Goal: Information Seeking & Learning: Learn about a topic

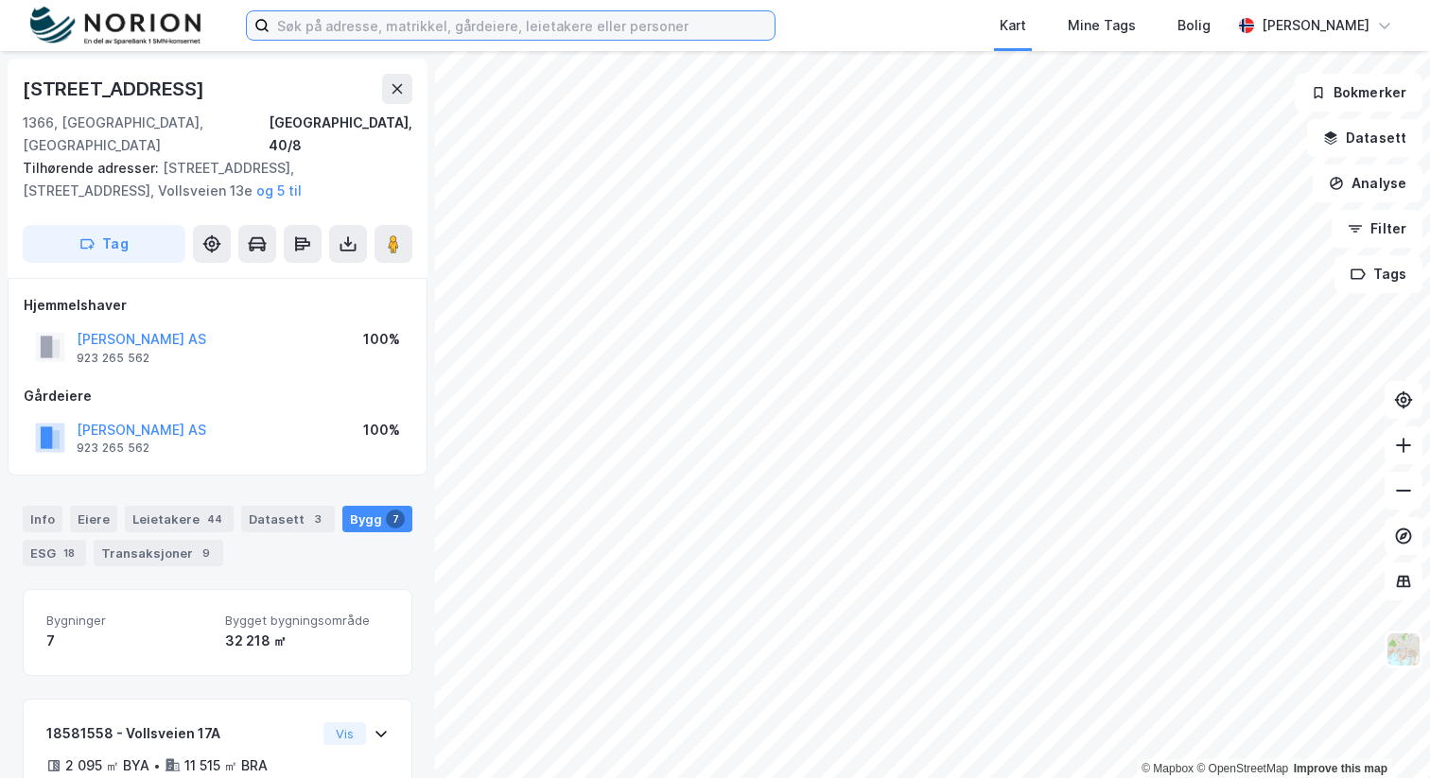
click at [501, 19] on input at bounding box center [522, 25] width 505 height 28
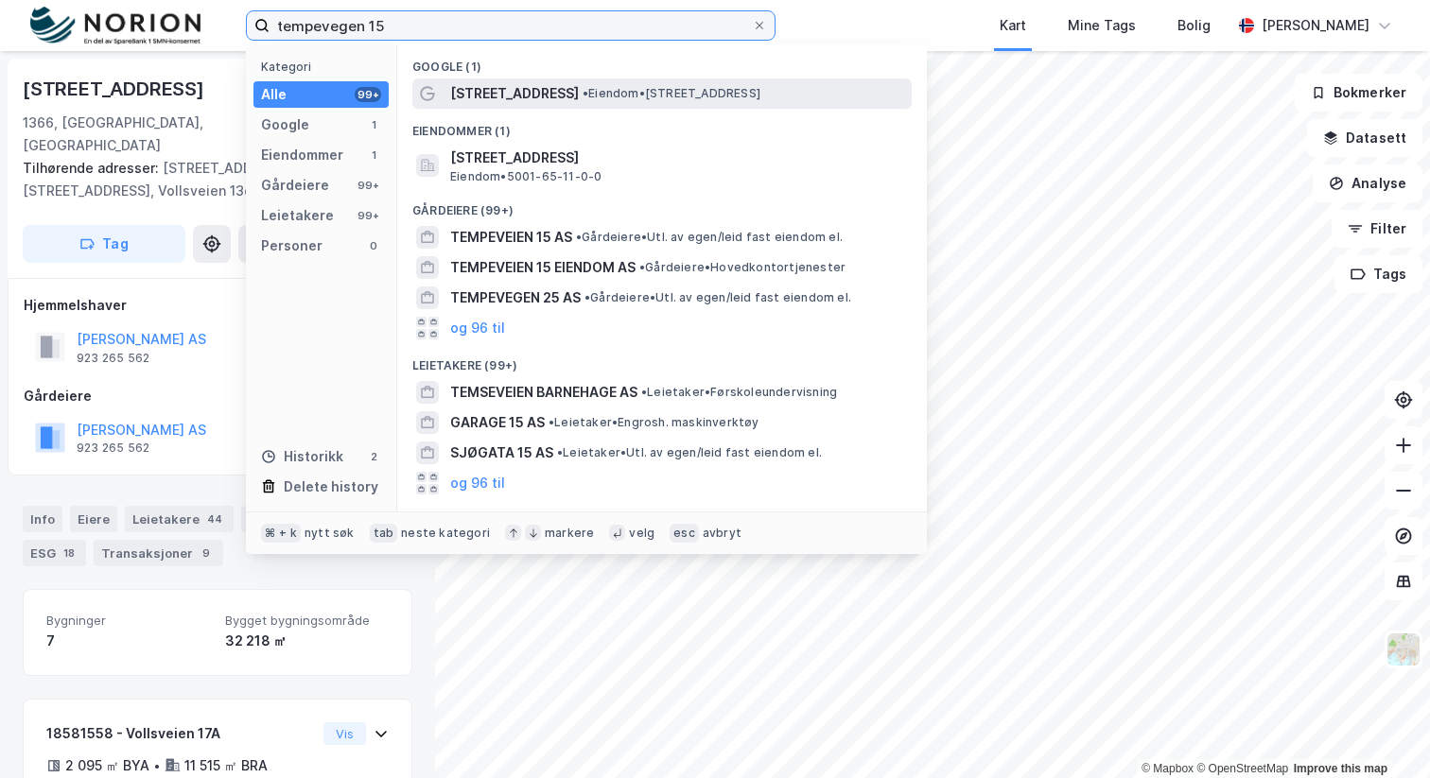
type input "tempevegen 15"
click at [533, 98] on span "[STREET_ADDRESS]" at bounding box center [514, 93] width 129 height 23
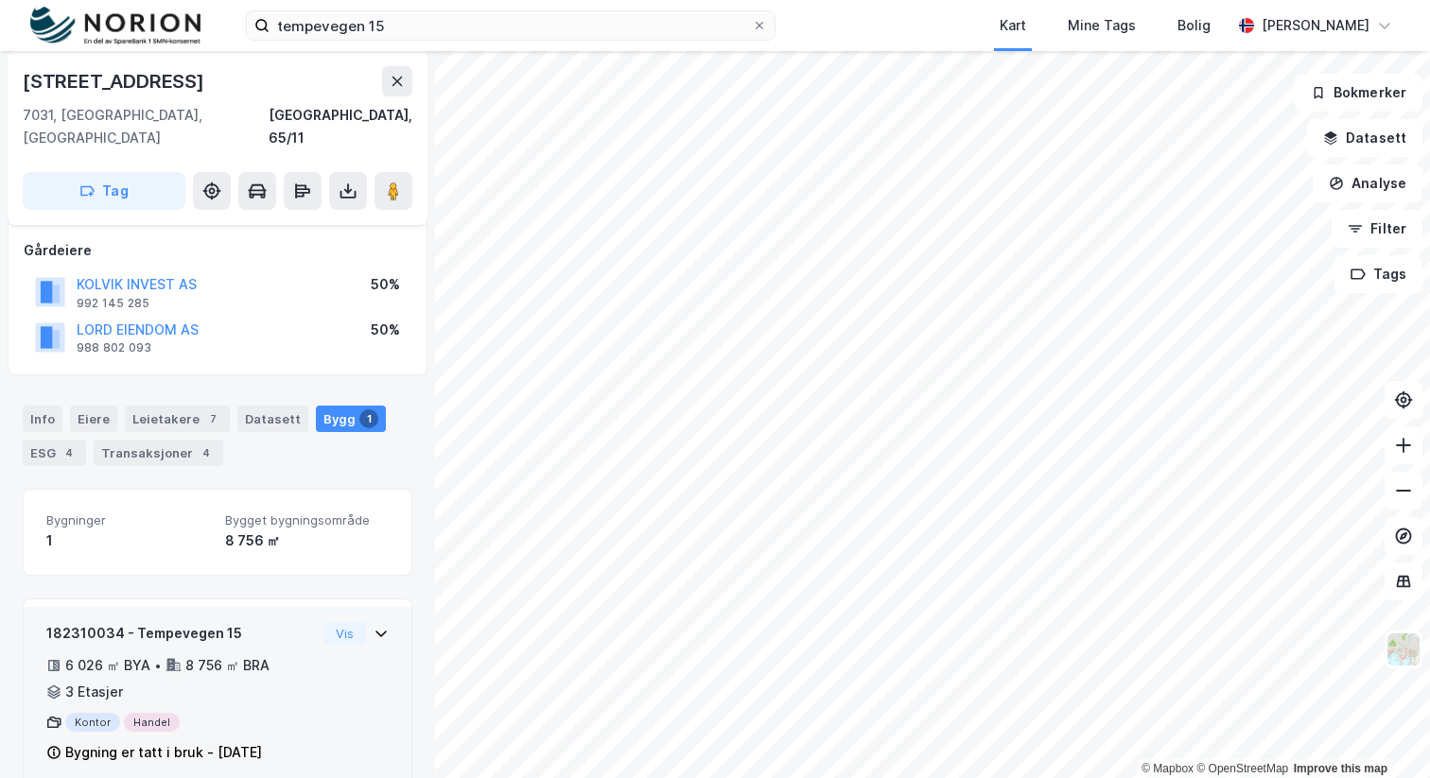
scroll to position [109, 0]
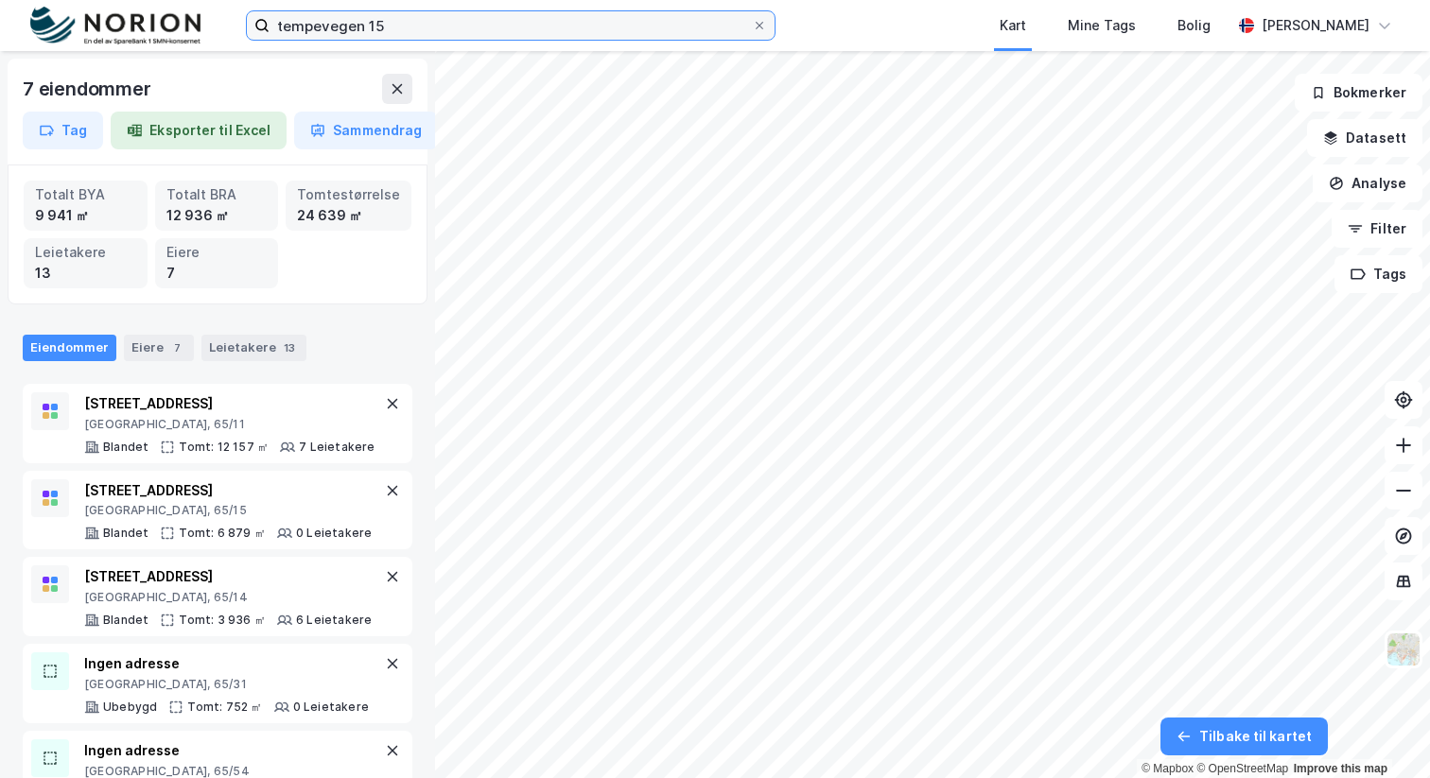
click at [434, 27] on input "tempevegen 15" at bounding box center [511, 25] width 482 height 28
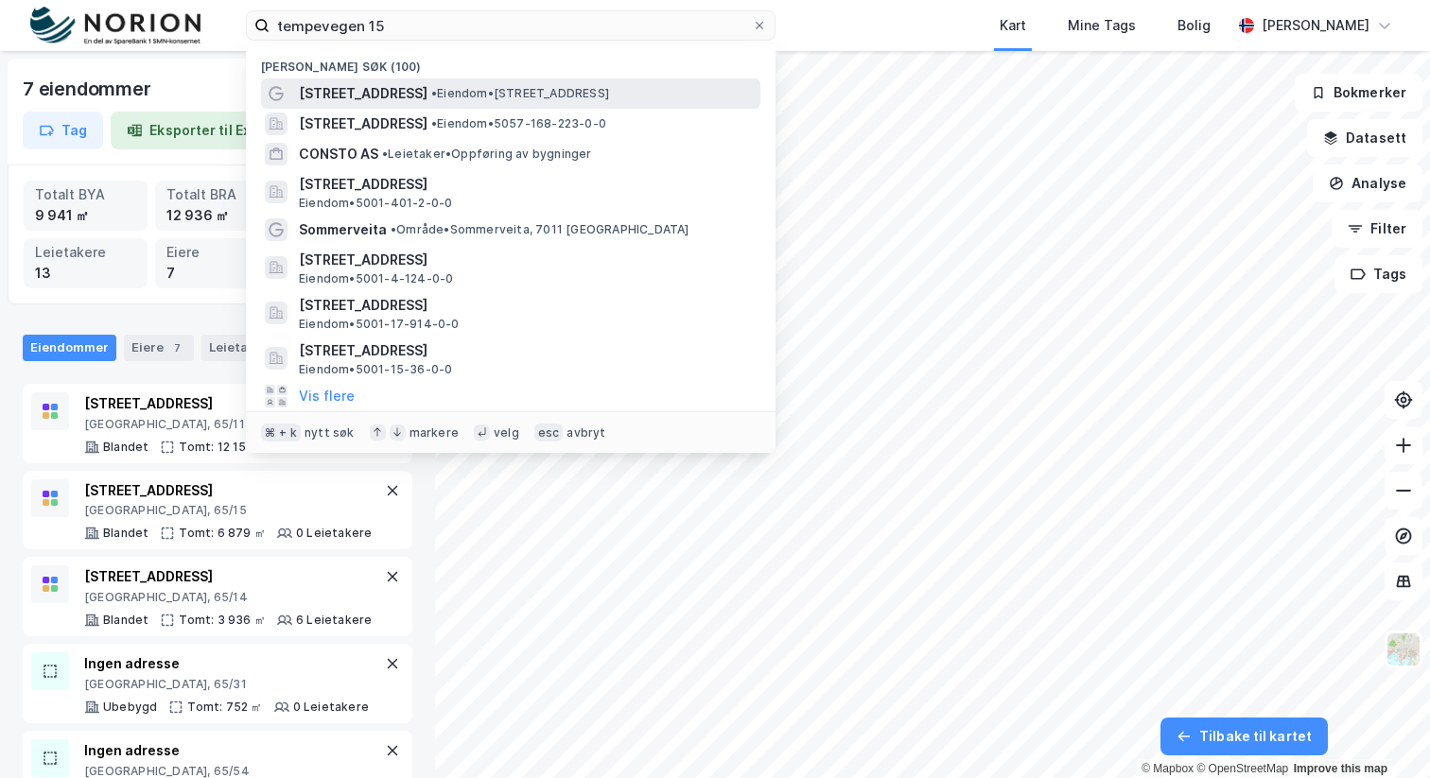
click at [431, 95] on span "• Eiendom • [STREET_ADDRESS]" at bounding box center [520, 93] width 178 height 15
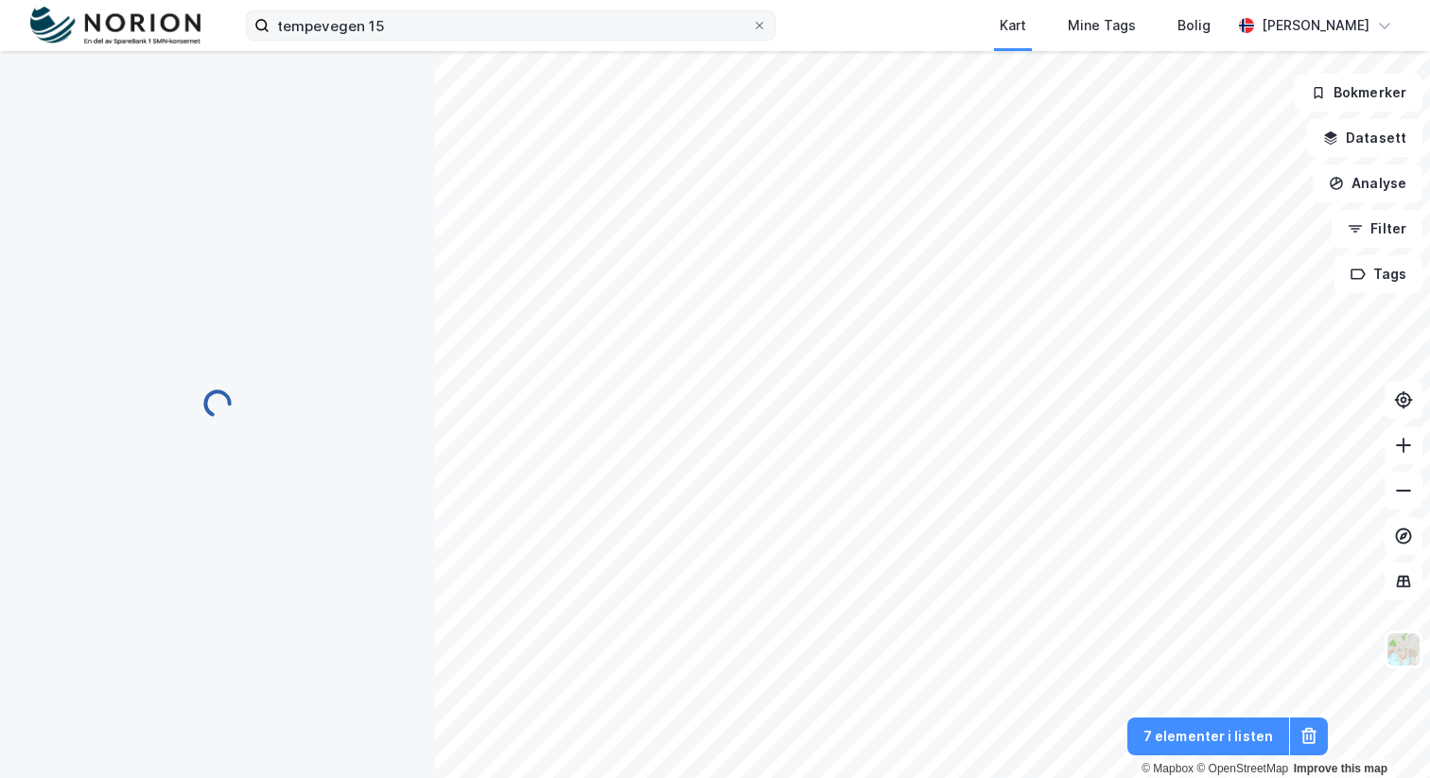
scroll to position [109, 0]
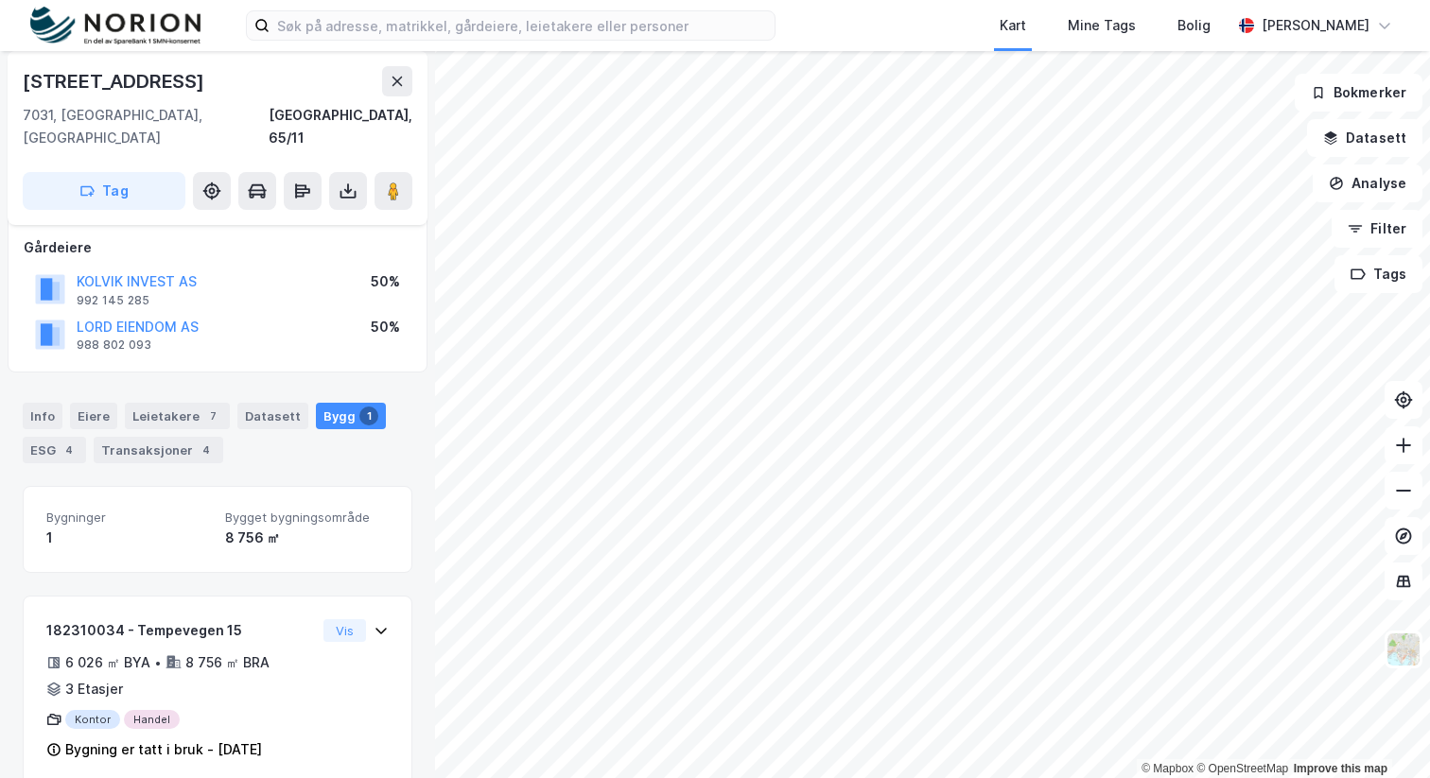
scroll to position [109, 0]
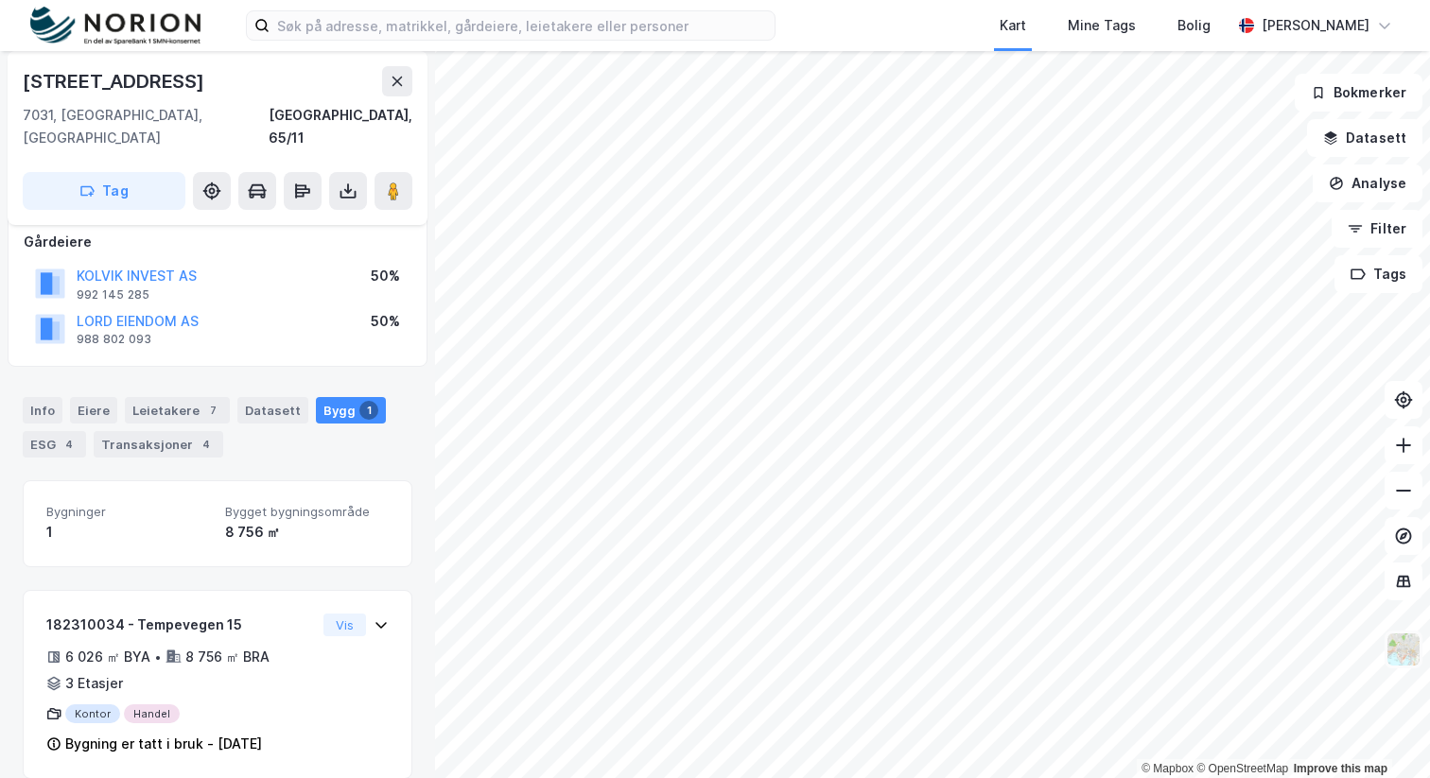
click at [1411, 641] on img at bounding box center [1404, 650] width 36 height 36
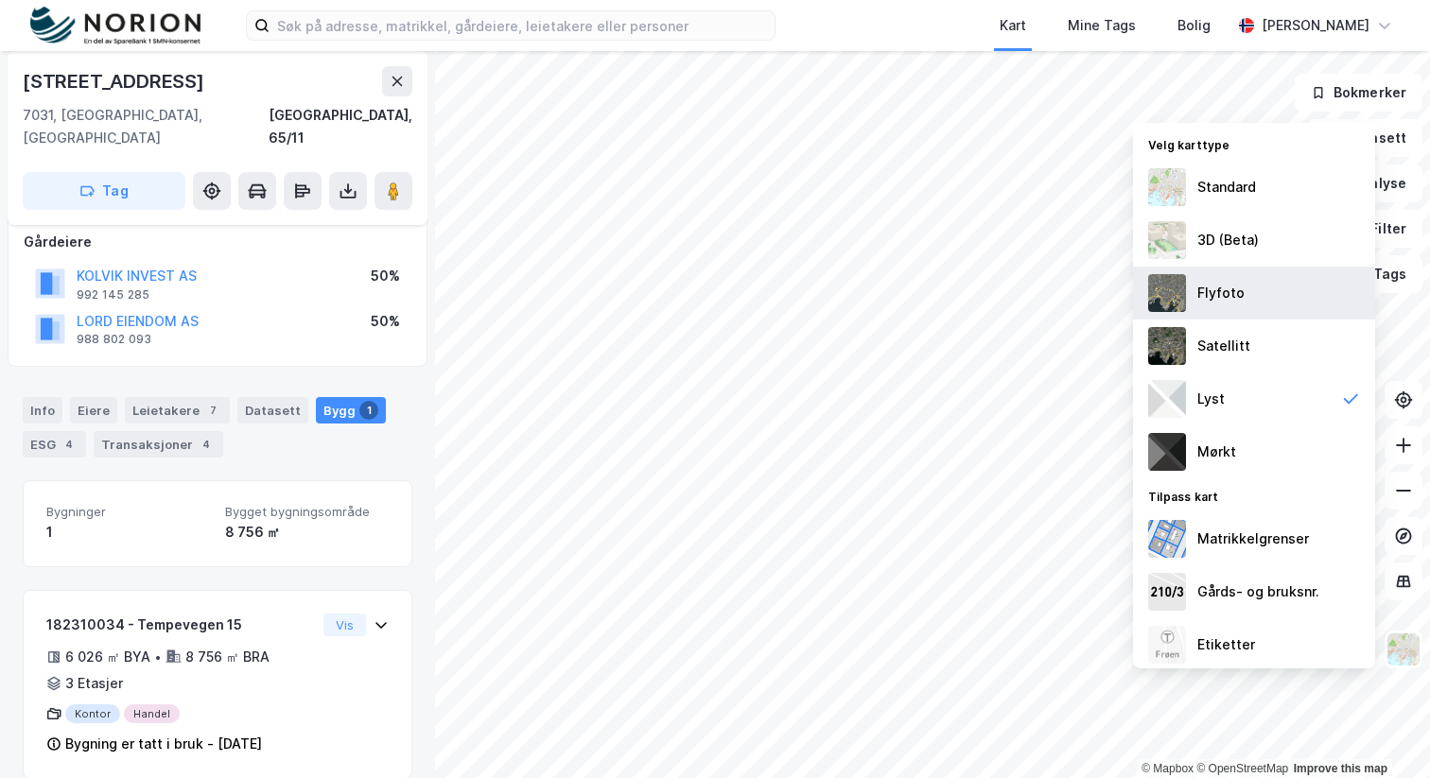
click at [1212, 288] on div "Flyfoto" at bounding box center [1220, 293] width 47 height 23
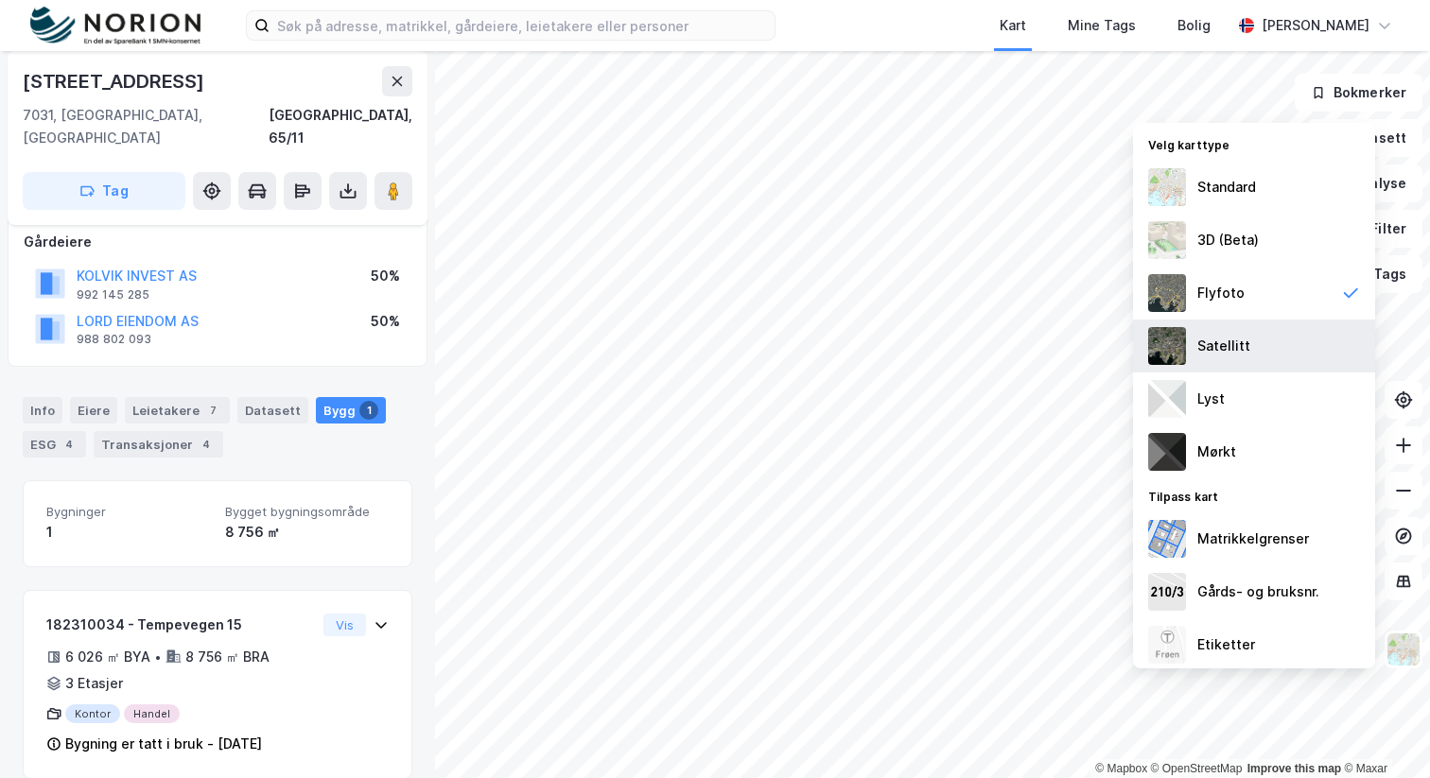
click at [1235, 350] on div "Satellitt" at bounding box center [1223, 346] width 53 height 23
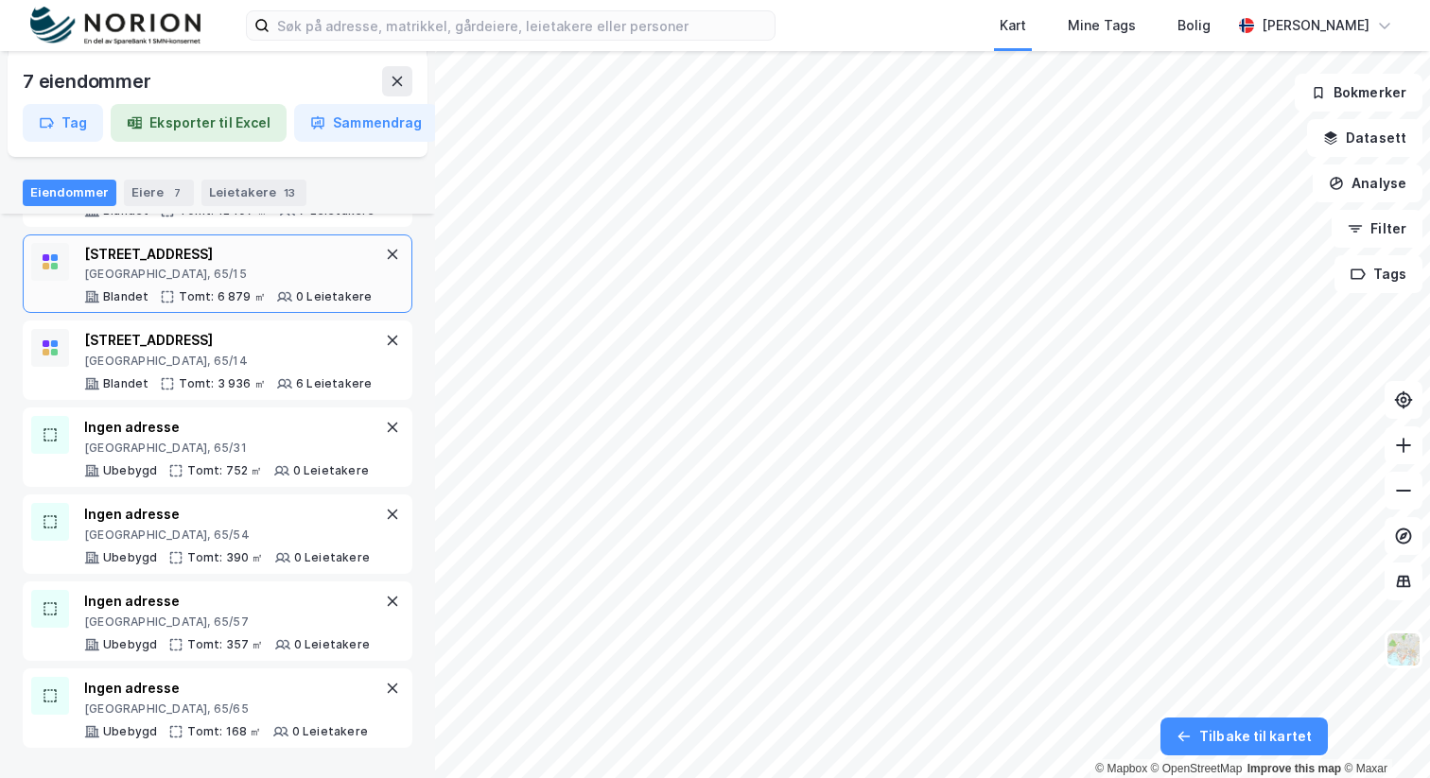
scroll to position [0, 0]
